Goal: Task Accomplishment & Management: Manage account settings

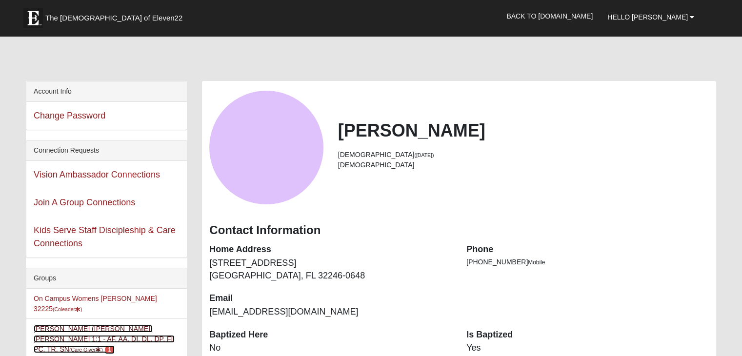
click at [82, 325] on link "[PERSON_NAME] ([PERSON_NAME]) [PERSON_NAME] 1:1 - AF, AA, DI, DL. DP, FI, PC, T…" at bounding box center [104, 339] width 141 height 28
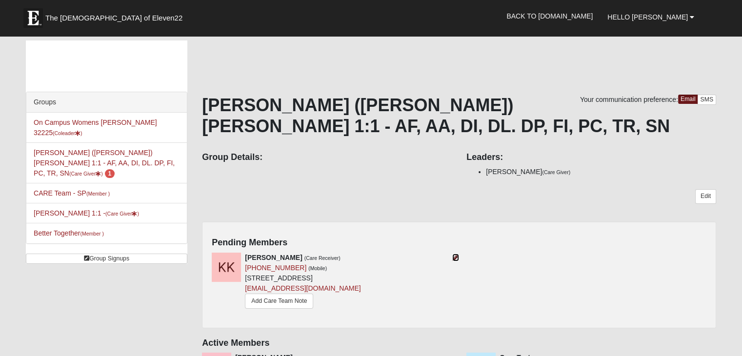
click at [455, 256] on icon at bounding box center [455, 257] width 7 height 7
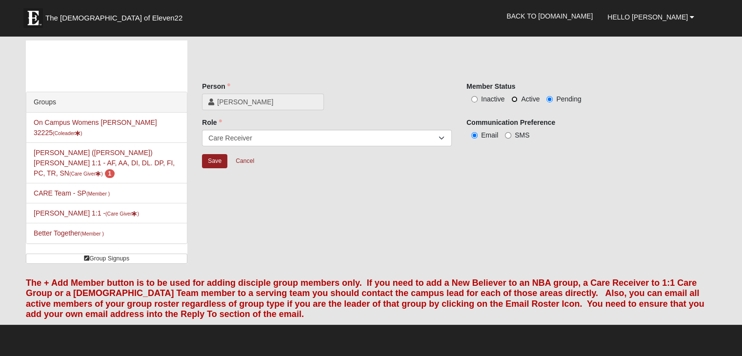
click at [515, 96] on input "Active" at bounding box center [514, 99] width 6 height 6
radio input "true"
click at [515, 96] on input "Active" at bounding box center [514, 99] width 6 height 6
click at [218, 160] on input "Save" at bounding box center [214, 161] width 25 height 14
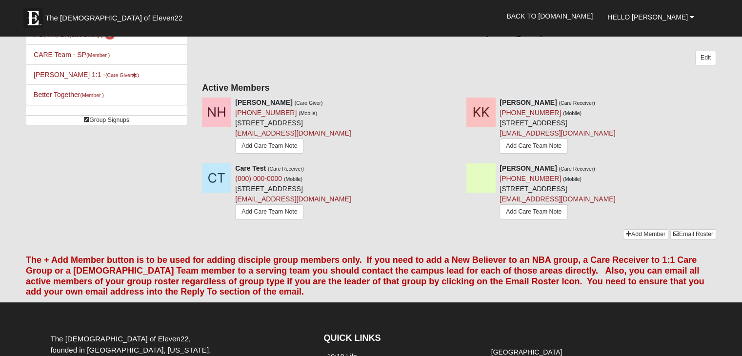
scroll to position [135, 0]
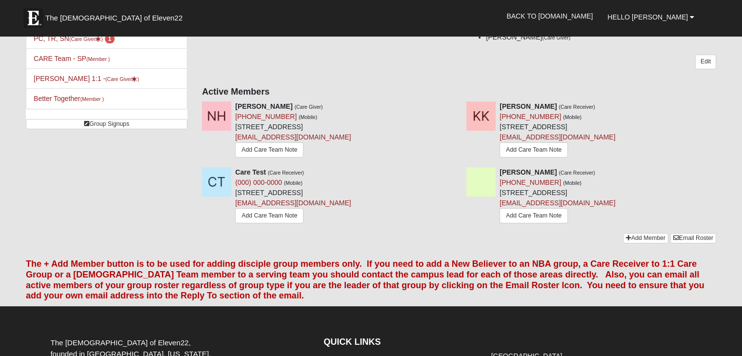
click at [447, 230] on div "Care Test (Care Receiver) (000) 000-0000 (Mobile) 14286 Beach Blvd Ste 42 Jacks…" at bounding box center [459, 200] width 529 height 66
click at [522, 149] on link "Add Care Team Note" at bounding box center [534, 149] width 68 height 15
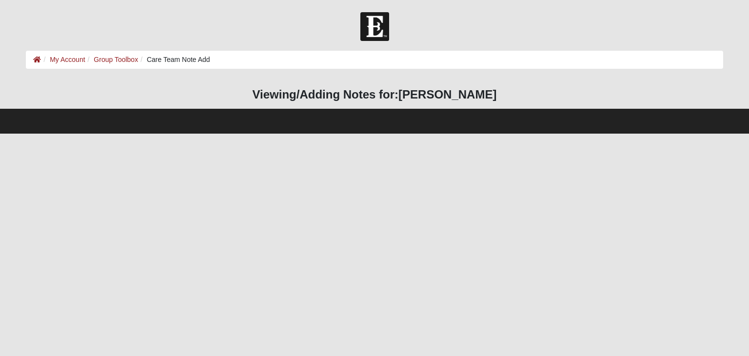
click at [365, 88] on h3 "Viewing/Adding Notes for: Kelly Kenders" at bounding box center [374, 95] width 697 height 14
click at [165, 134] on html "Hello Nicole My Account Log Out Care Team Note Add My Account Group Toolbox Car…" at bounding box center [374, 67] width 749 height 134
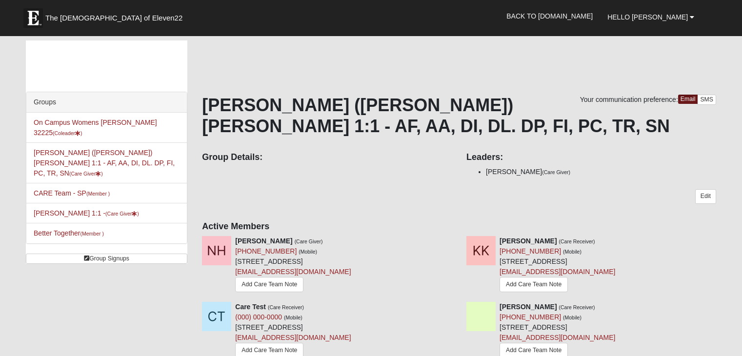
scroll to position [135, 0]
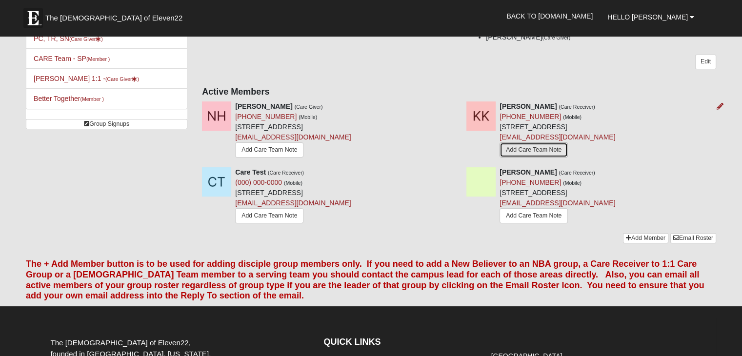
click at [550, 153] on link "Add Care Team Note" at bounding box center [534, 149] width 68 height 15
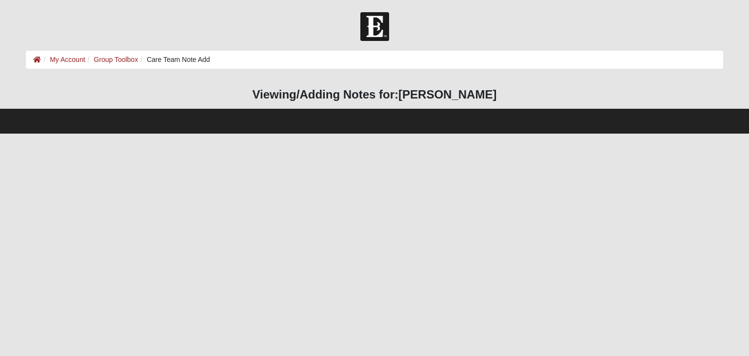
click at [282, 134] on html "Hello [PERSON_NAME] My Account Log Out Care Team Note Add My Account Group Tool…" at bounding box center [374, 67] width 749 height 134
click at [229, 59] on ol "My Account Group Toolbox Care Team Note Add" at bounding box center [374, 60] width 697 height 18
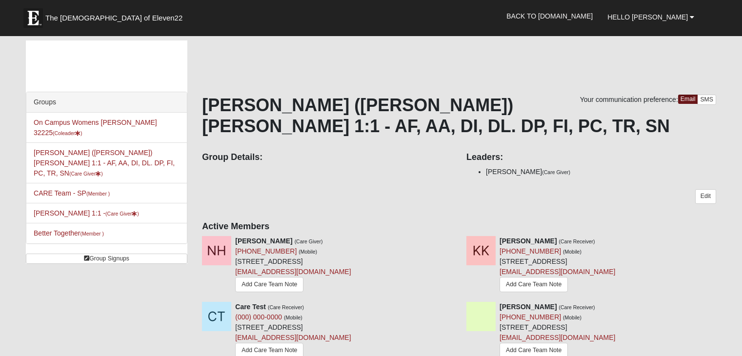
scroll to position [135, 0]
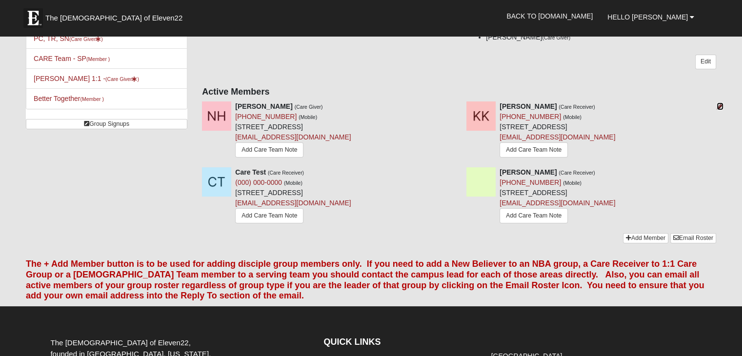
click at [719, 106] on icon at bounding box center [720, 106] width 7 height 7
